Goal: Task Accomplishment & Management: Complete application form

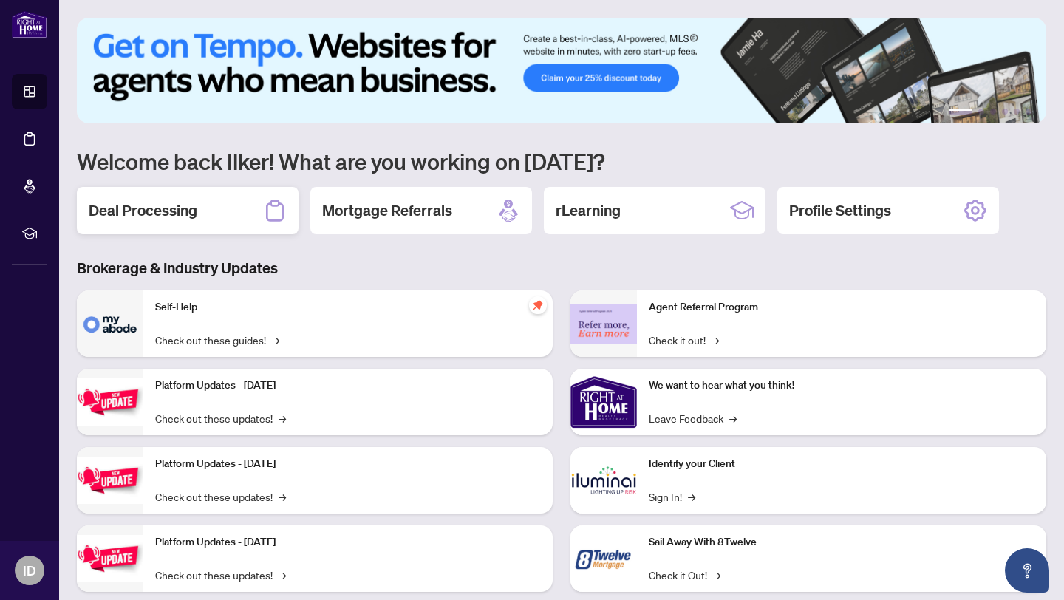
click at [186, 215] on h2 "Deal Processing" at bounding box center [143, 210] width 109 height 21
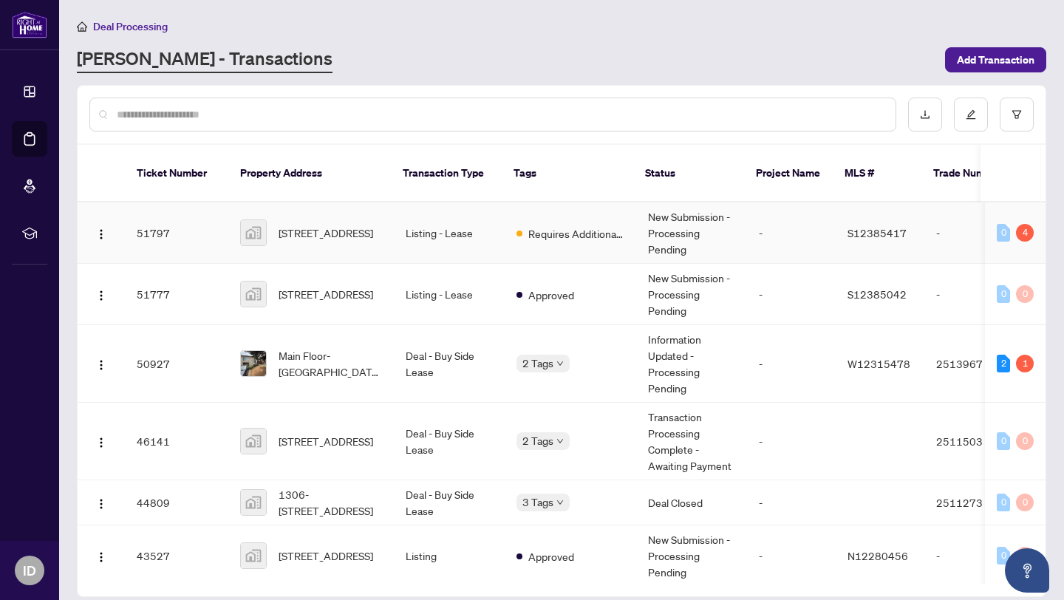
click at [221, 221] on td "51797" at bounding box center [176, 232] width 103 height 61
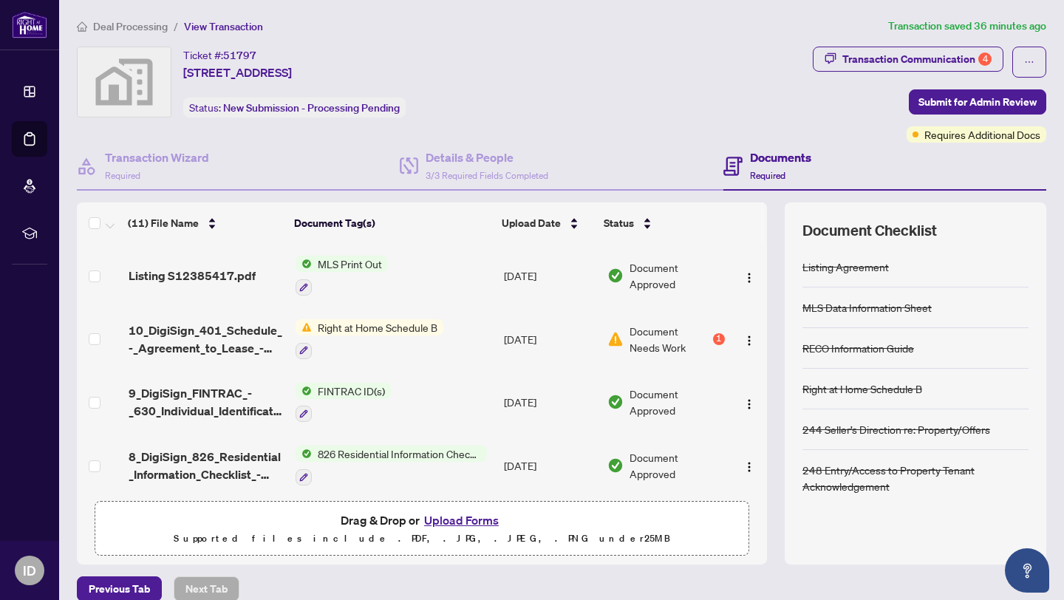
click at [456, 522] on button "Upload Forms" at bounding box center [462, 520] width 84 height 19
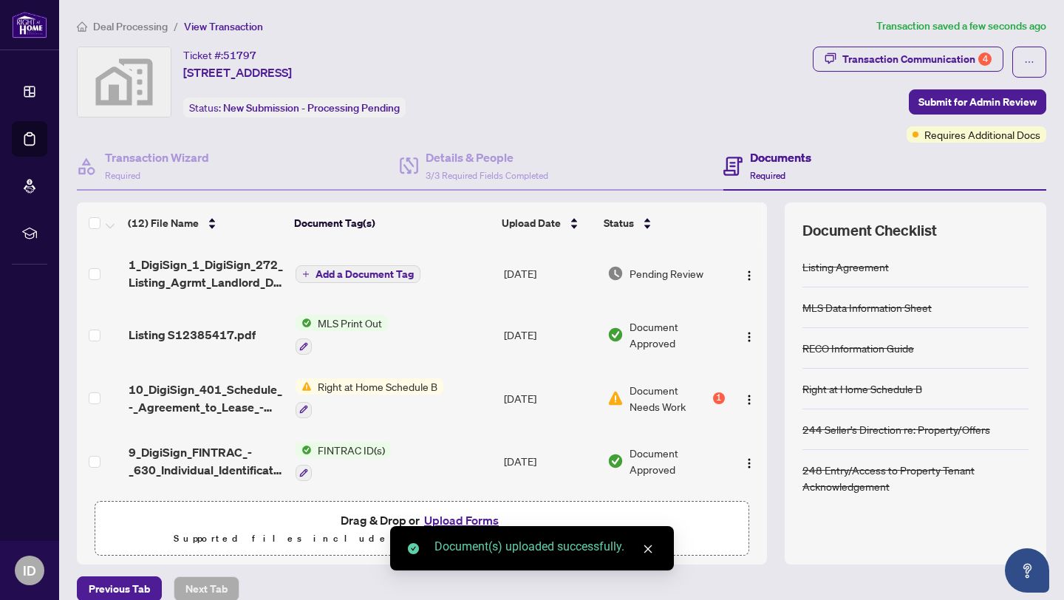
click at [475, 517] on button "Upload Forms" at bounding box center [462, 520] width 84 height 19
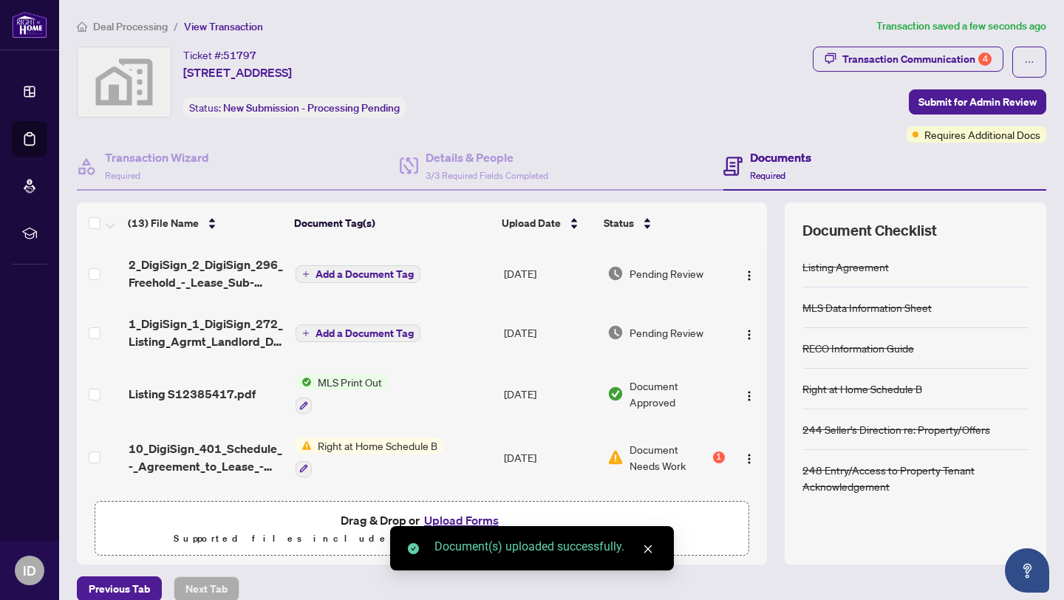
click at [477, 517] on button "Upload Forms" at bounding box center [462, 520] width 84 height 19
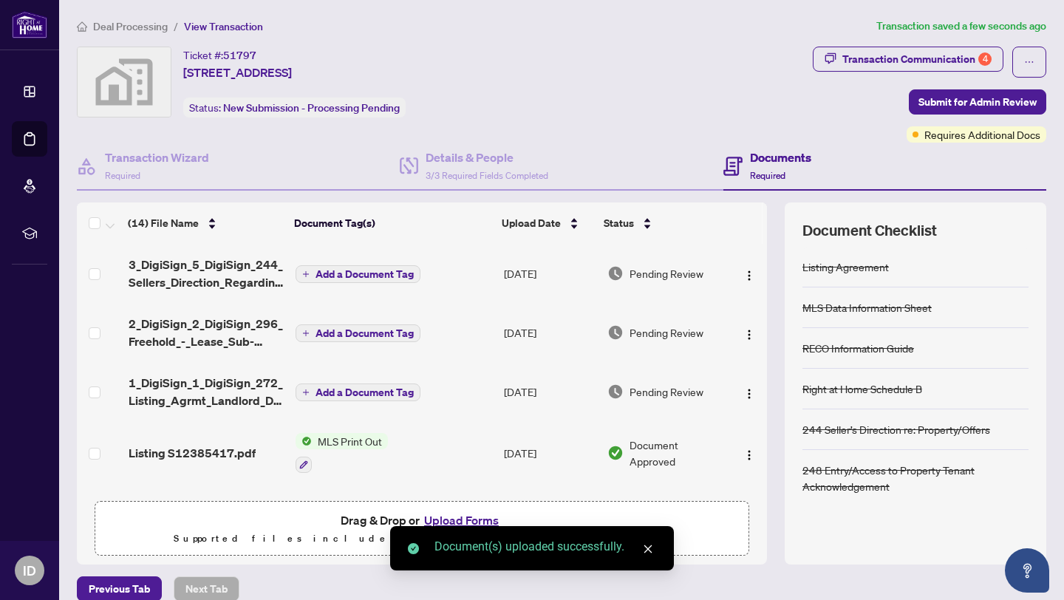
click at [483, 519] on button "Upload Forms" at bounding box center [462, 520] width 84 height 19
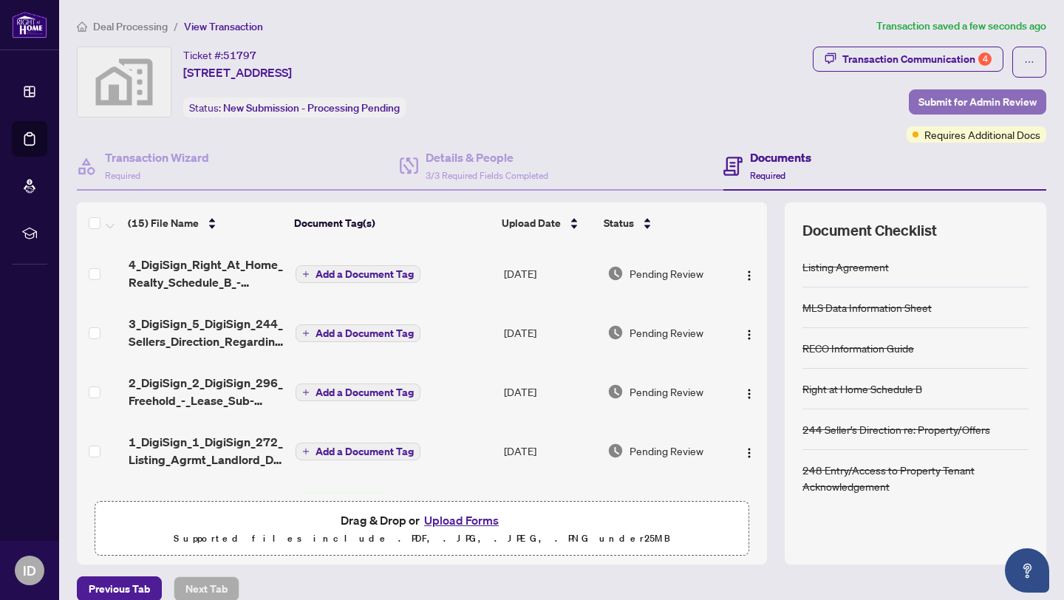
click at [973, 103] on span "Submit for Admin Review" at bounding box center [978, 102] width 118 height 24
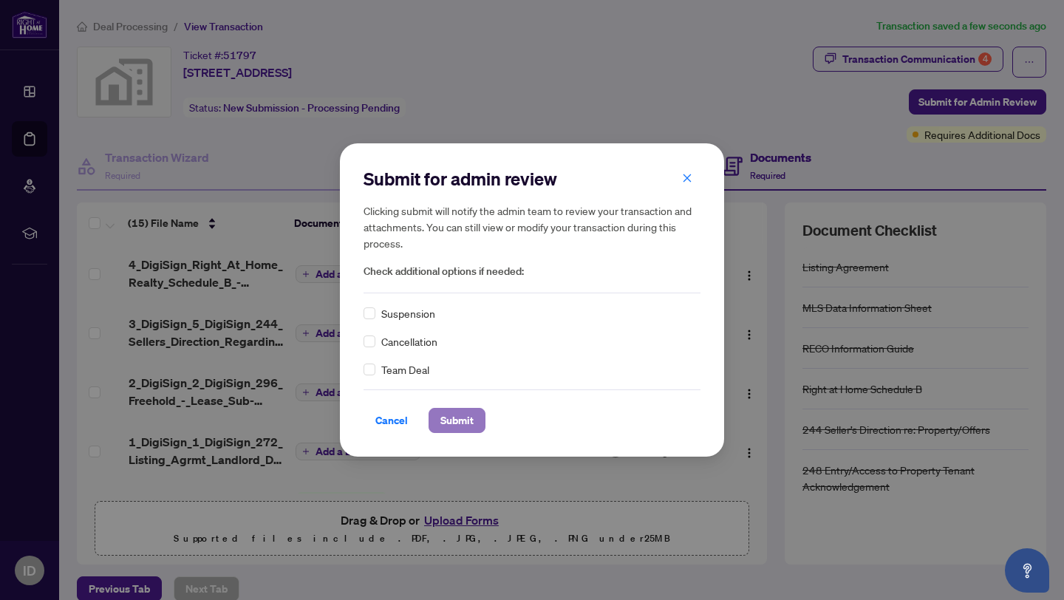
click at [466, 413] on span "Submit" at bounding box center [456, 421] width 33 height 24
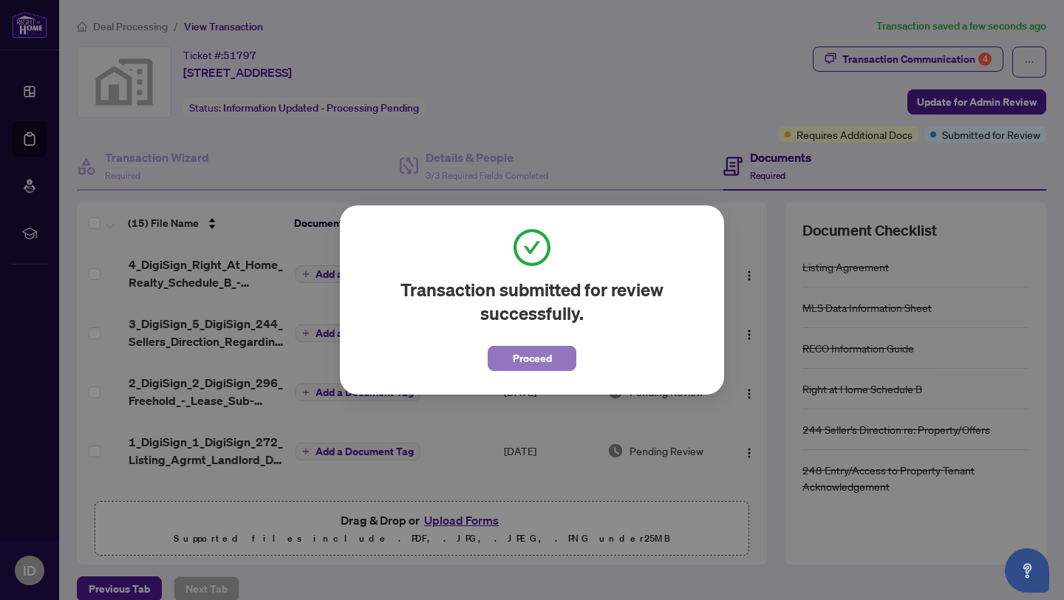
click at [530, 363] on span "Proceed" at bounding box center [532, 359] width 39 height 24
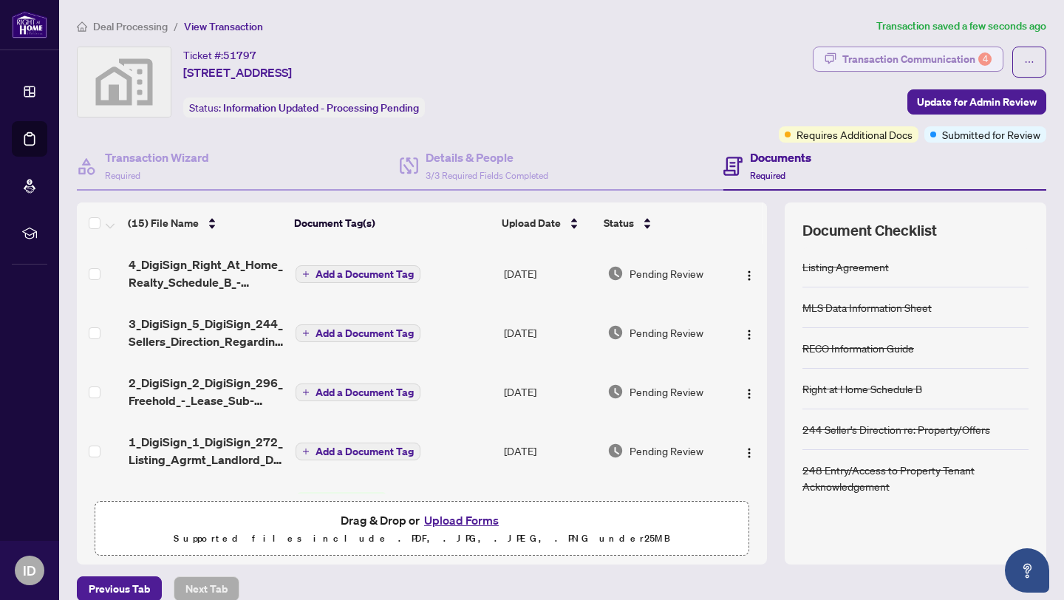
click at [904, 64] on div "Transaction Communication 4" at bounding box center [916, 59] width 149 height 24
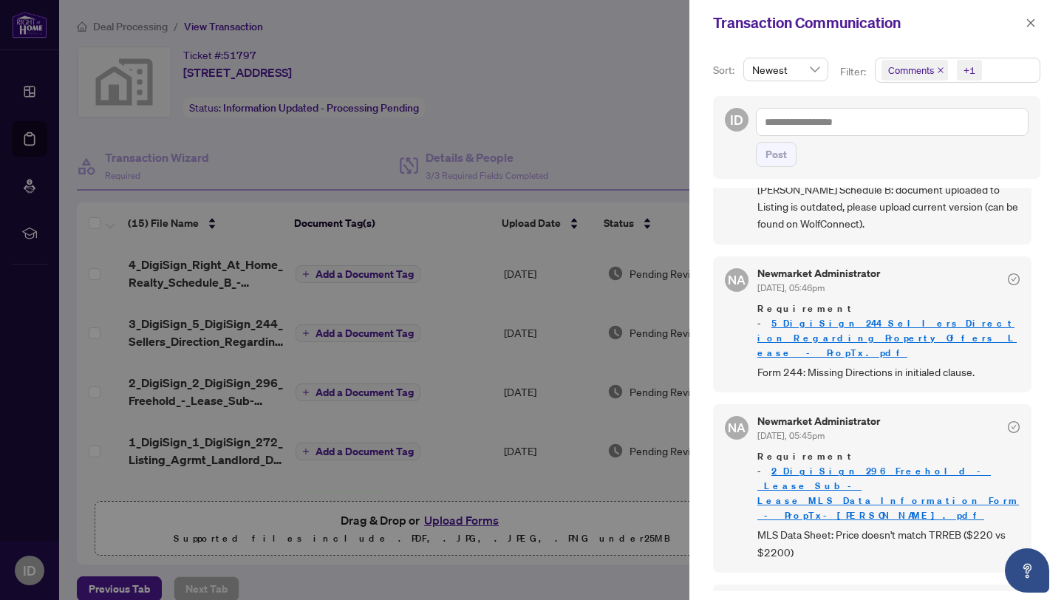
scroll to position [149, 0]
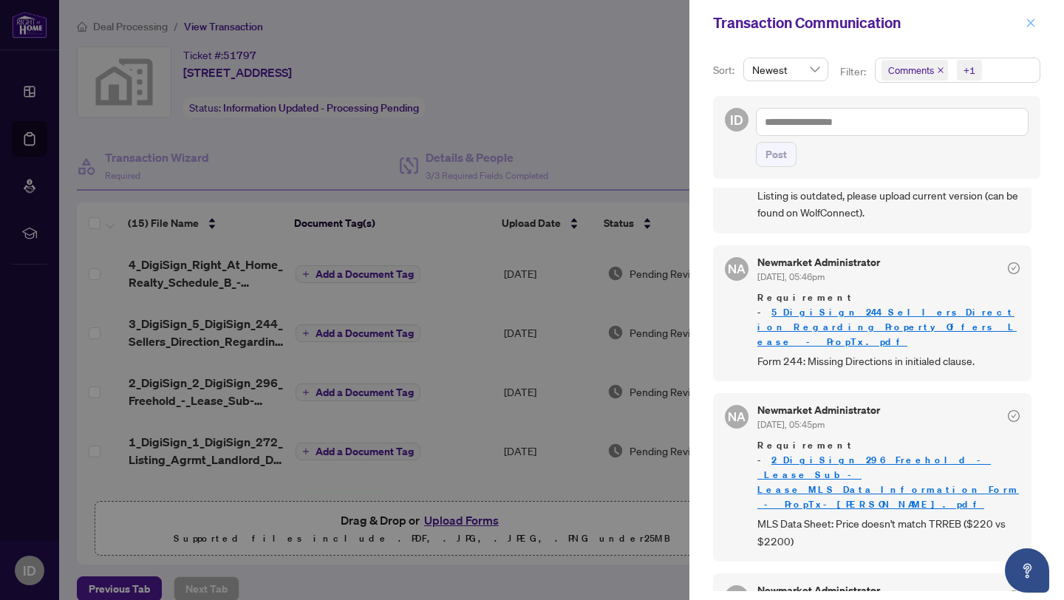
click at [1033, 18] on icon "close" at bounding box center [1031, 23] width 10 height 10
